Goal: Task Accomplishment & Management: Complete application form

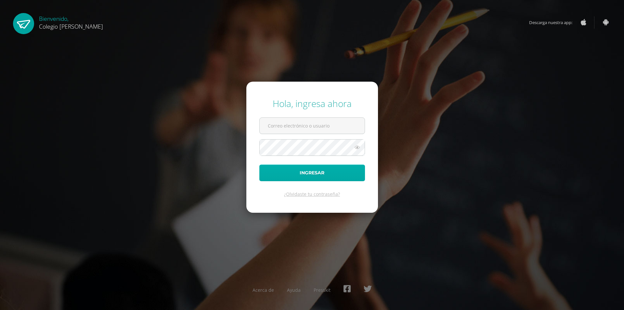
type input "[EMAIL_ADDRESS][DOMAIN_NAME]"
click at [300, 172] on button "Ingresar" at bounding box center [313, 173] width 106 height 17
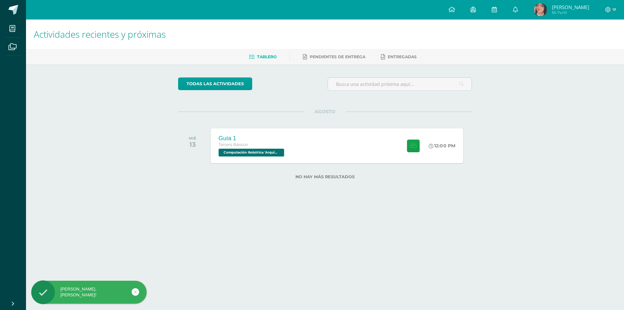
click at [320, 149] on div "Guía 1 Tercero Básicos Computación Robótica 'Arquimedes' 12:00 PM Guía 1 Comput…" at bounding box center [337, 145] width 253 height 35
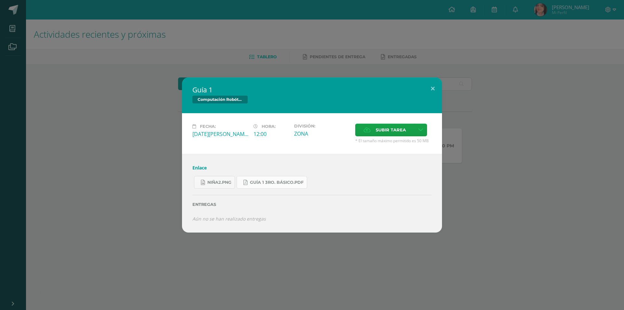
click at [267, 183] on span "Guía 1 3ro. Básico.pdf" at bounding box center [277, 182] width 54 height 5
click at [227, 186] on link "niña2.png" at bounding box center [214, 182] width 41 height 13
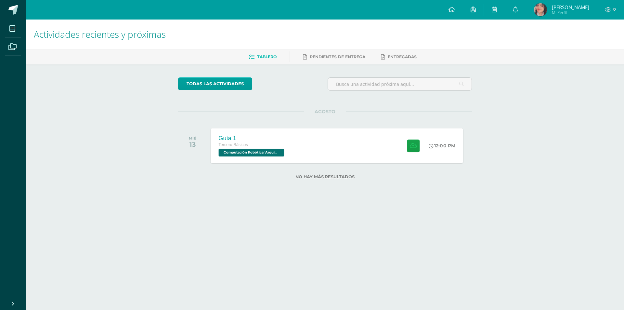
click at [413, 139] on div at bounding box center [412, 145] width 32 height 35
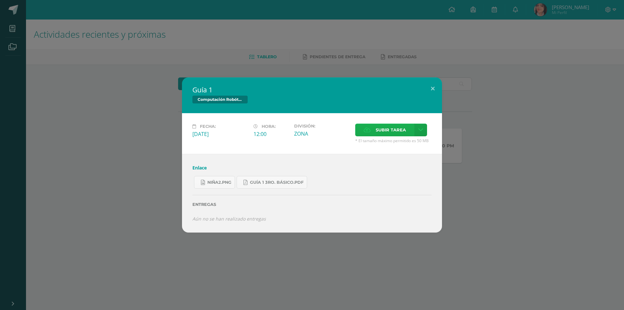
click at [389, 134] on span "Subir tarea" at bounding box center [391, 130] width 30 height 12
click at [0, 0] on input "Subir tarea" at bounding box center [0, 0] width 0 height 0
click at [368, 130] on icon at bounding box center [367, 130] width 7 height 4
click at [0, 0] on input "Subir tarea" at bounding box center [0, 0] width 0 height 0
click at [407, 125] on label "Subir tarea" at bounding box center [384, 130] width 59 height 13
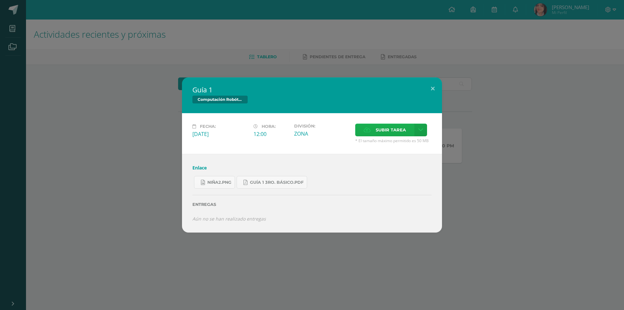
click at [0, 0] on input "Subir tarea" at bounding box center [0, 0] width 0 height 0
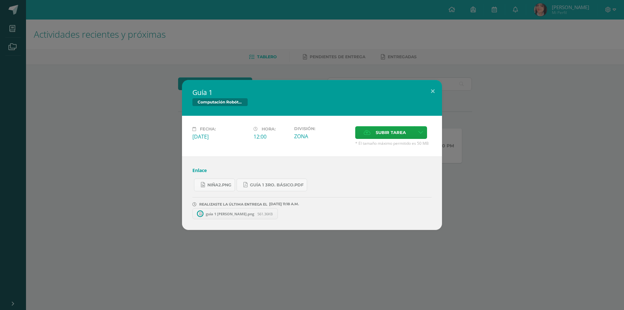
click at [233, 217] on link "guia 1 sofia torres.png 561.36KB" at bounding box center [236, 213] width 86 height 11
